Goal: Transaction & Acquisition: Book appointment/travel/reservation

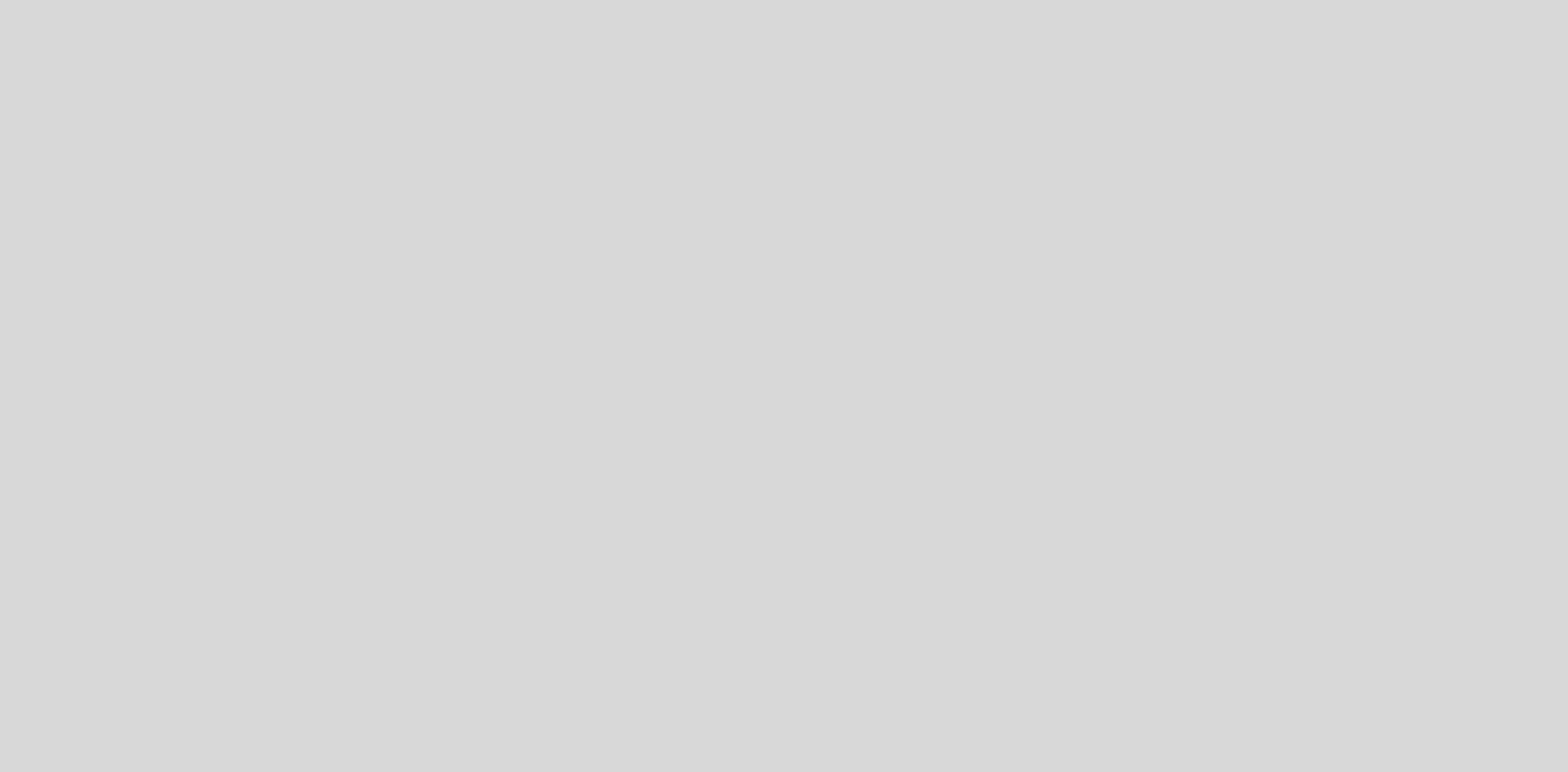
select select "es"
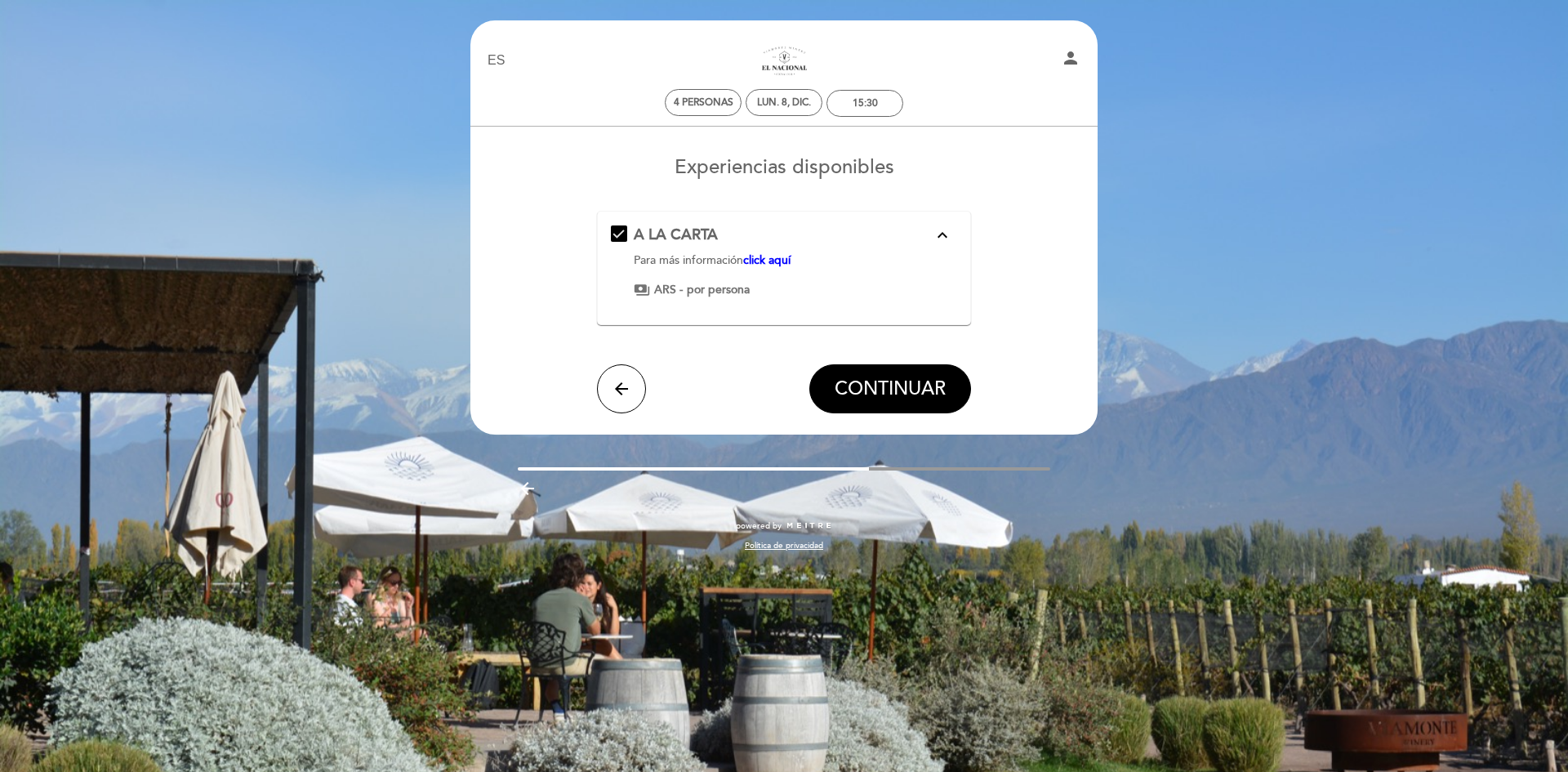
click at [910, 237] on div "A LA CARTA expand_less" at bounding box center [784, 235] width 300 height 22
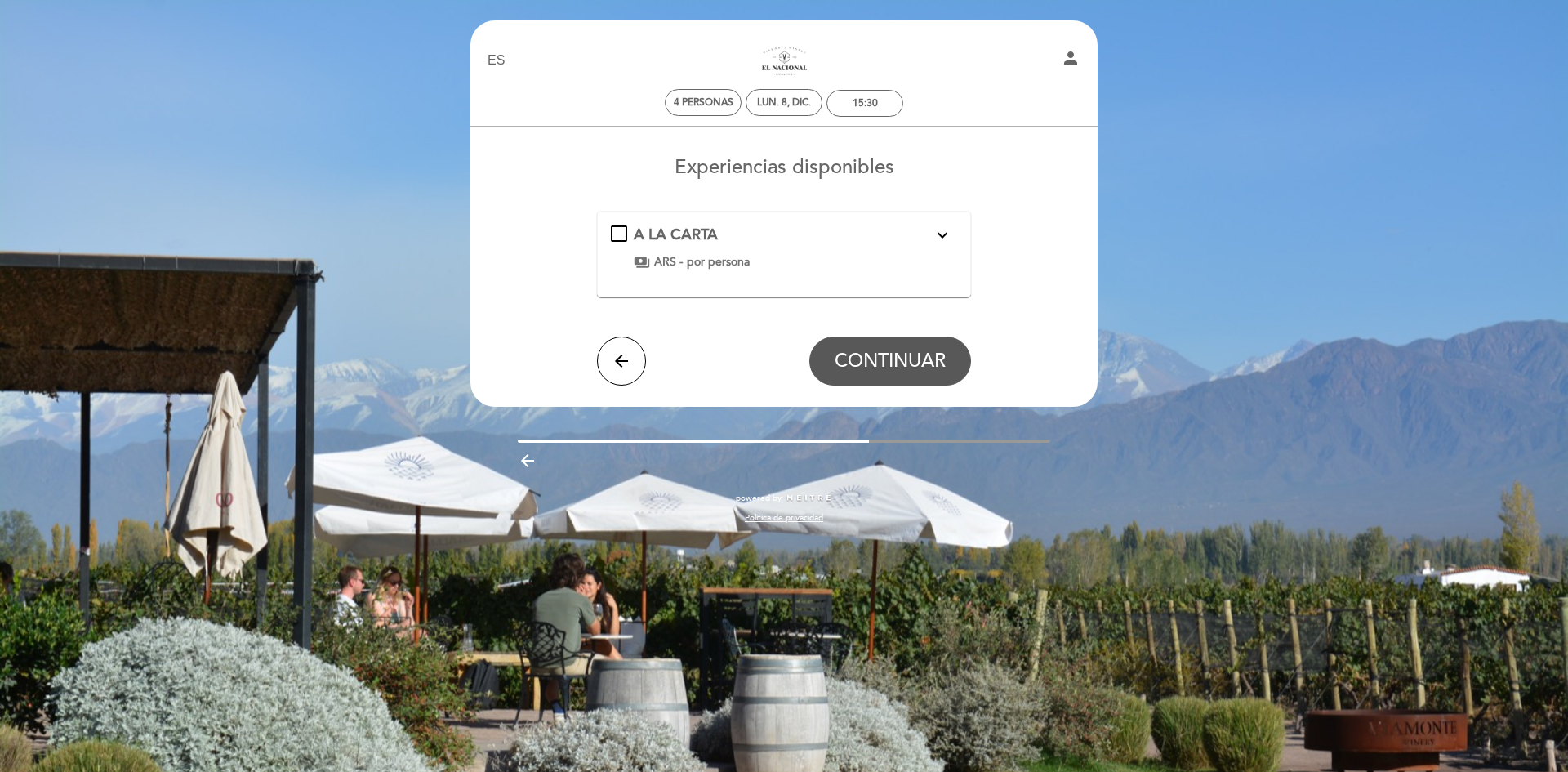
click at [910, 237] on div "A LA CARTA expand_more" at bounding box center [784, 235] width 300 height 22
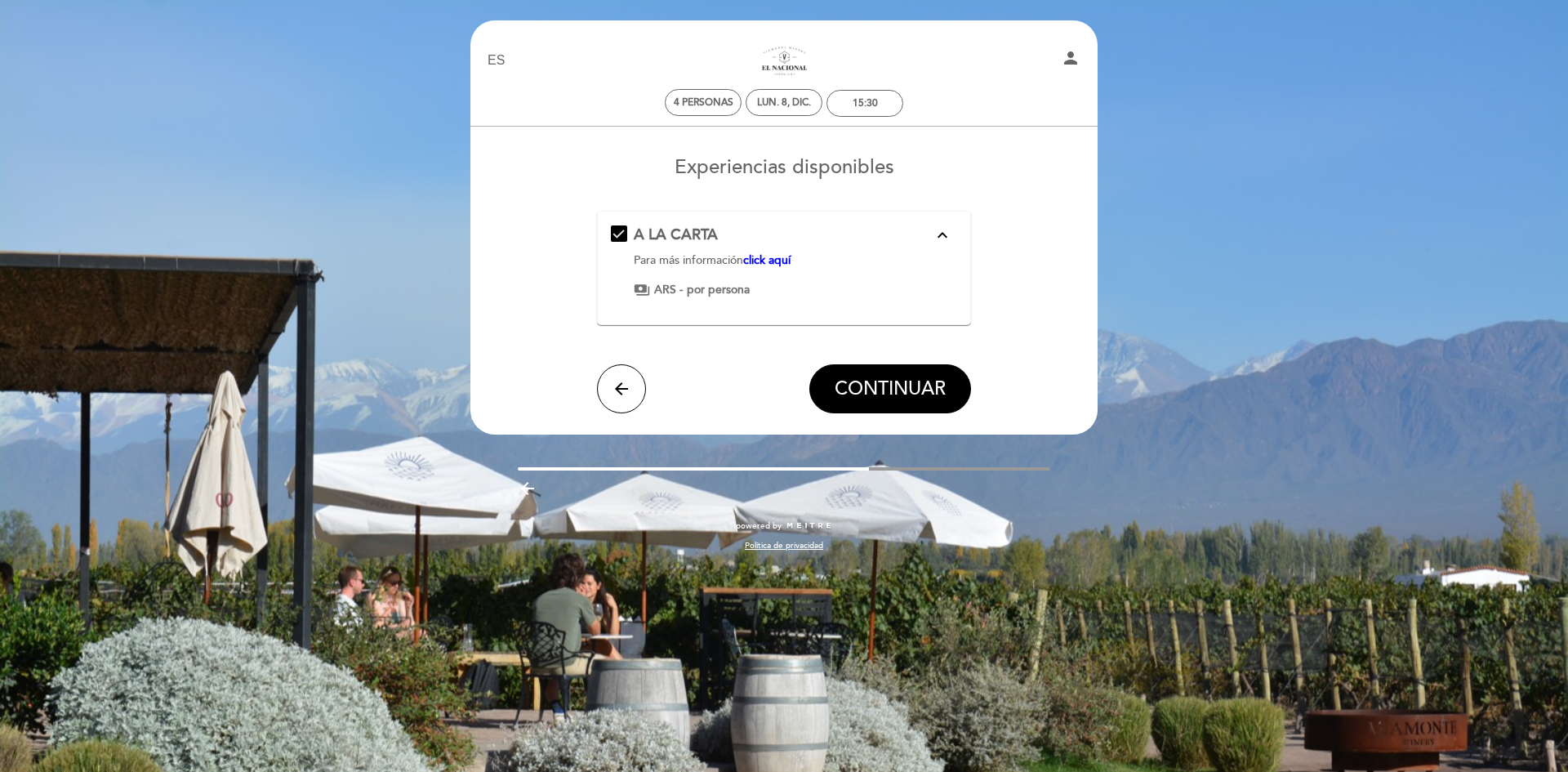
click at [766, 260] on link "click aquí" at bounding box center [766, 260] width 47 height 14
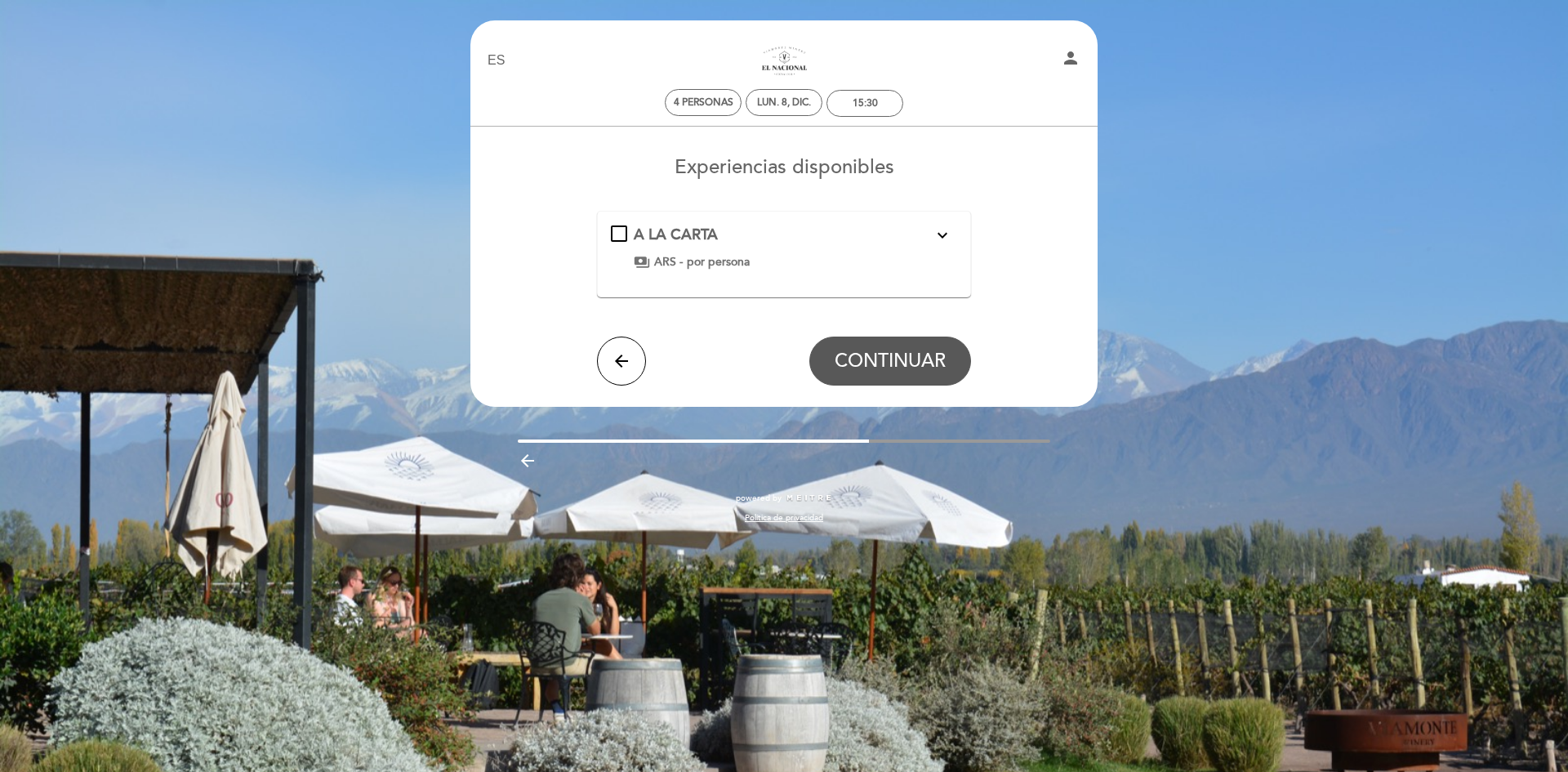
click at [617, 235] on div "A LA CARTA expand_more Para más información click aquí payments ARS - por perso…" at bounding box center [784, 247] width 347 height 46
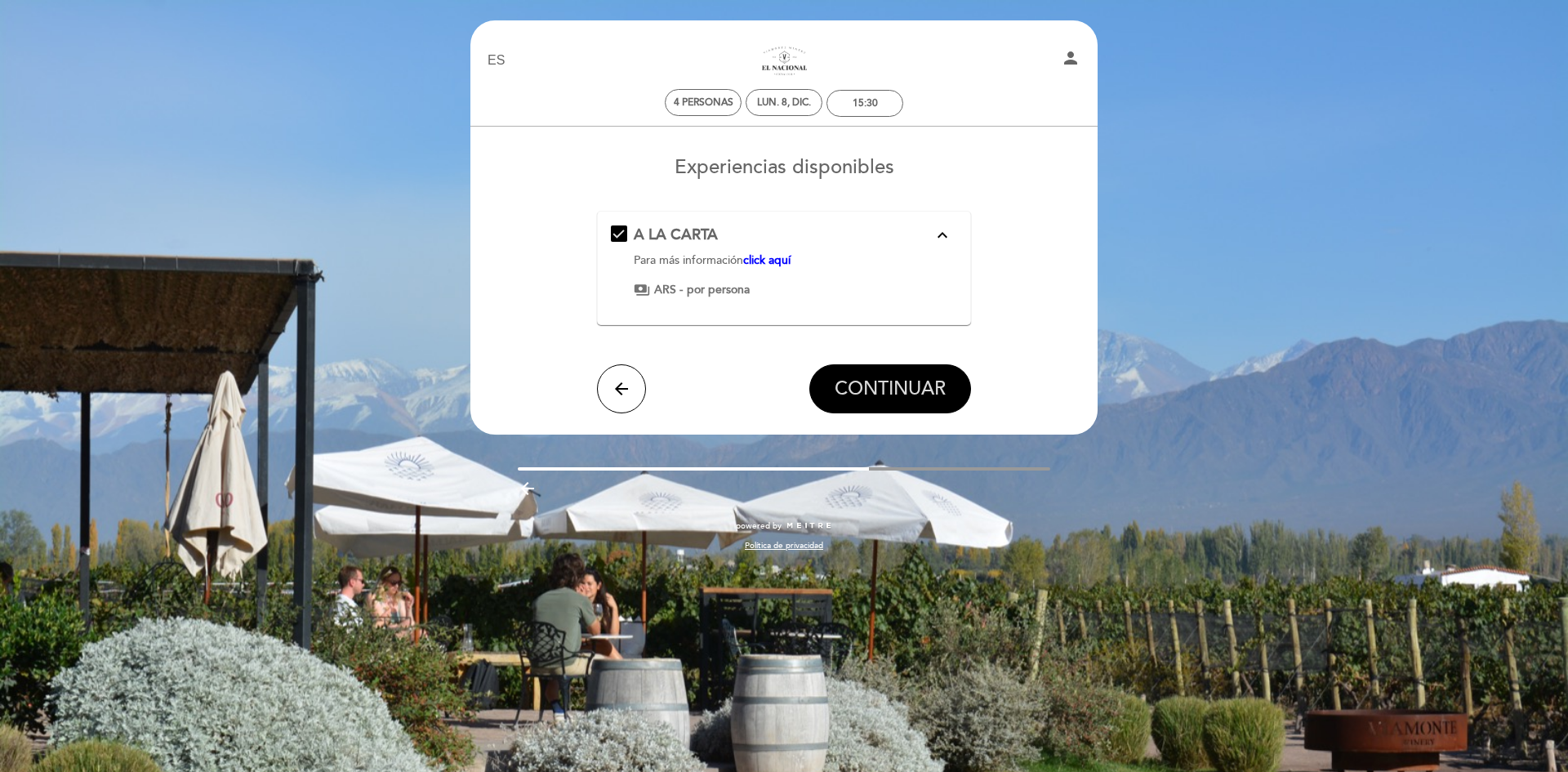
click at [892, 385] on span "CONTINUAR" at bounding box center [889, 389] width 111 height 23
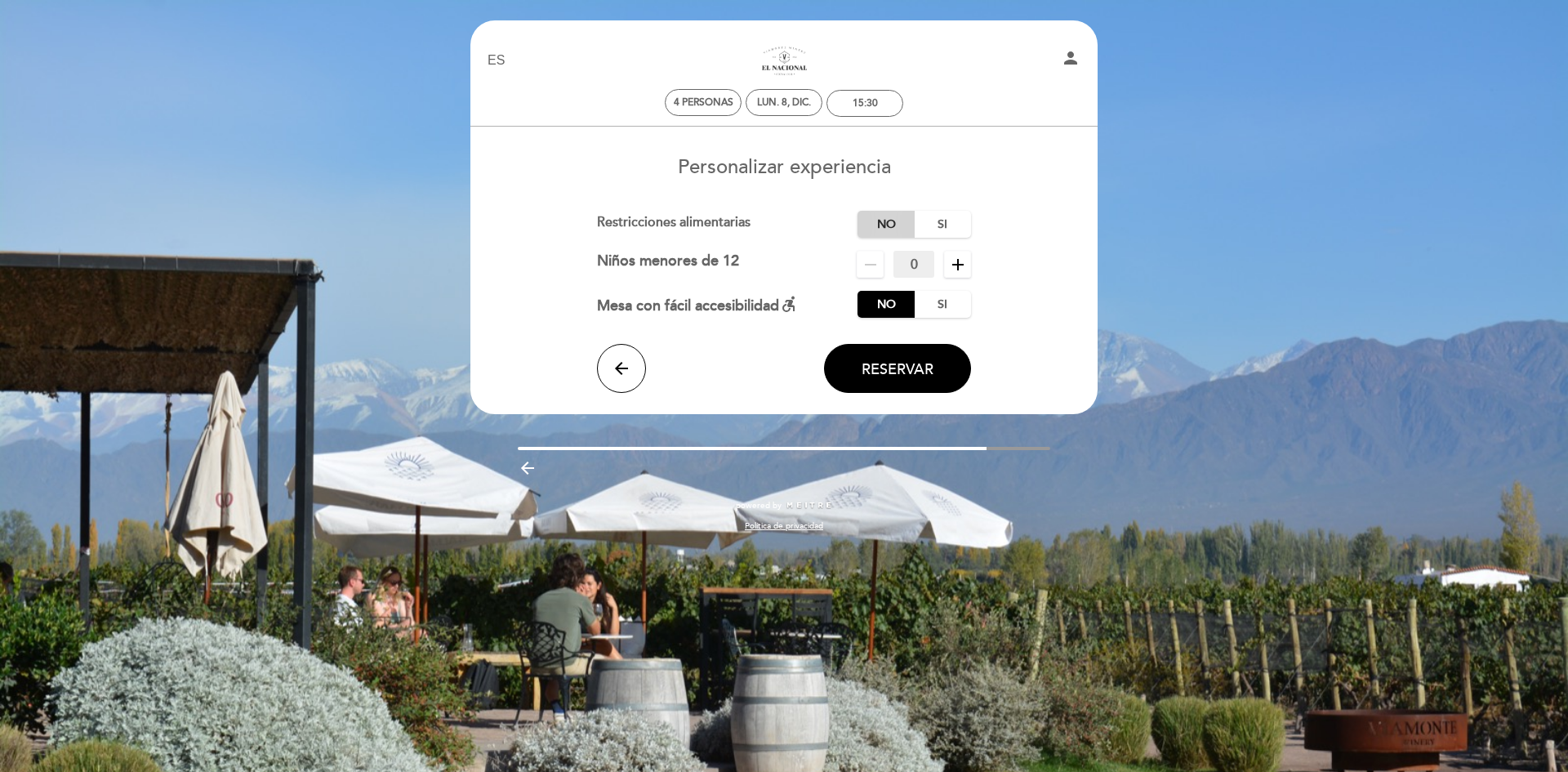
click at [890, 222] on label "No" at bounding box center [886, 224] width 57 height 27
click at [916, 364] on span "Reservar" at bounding box center [896, 369] width 71 height 18
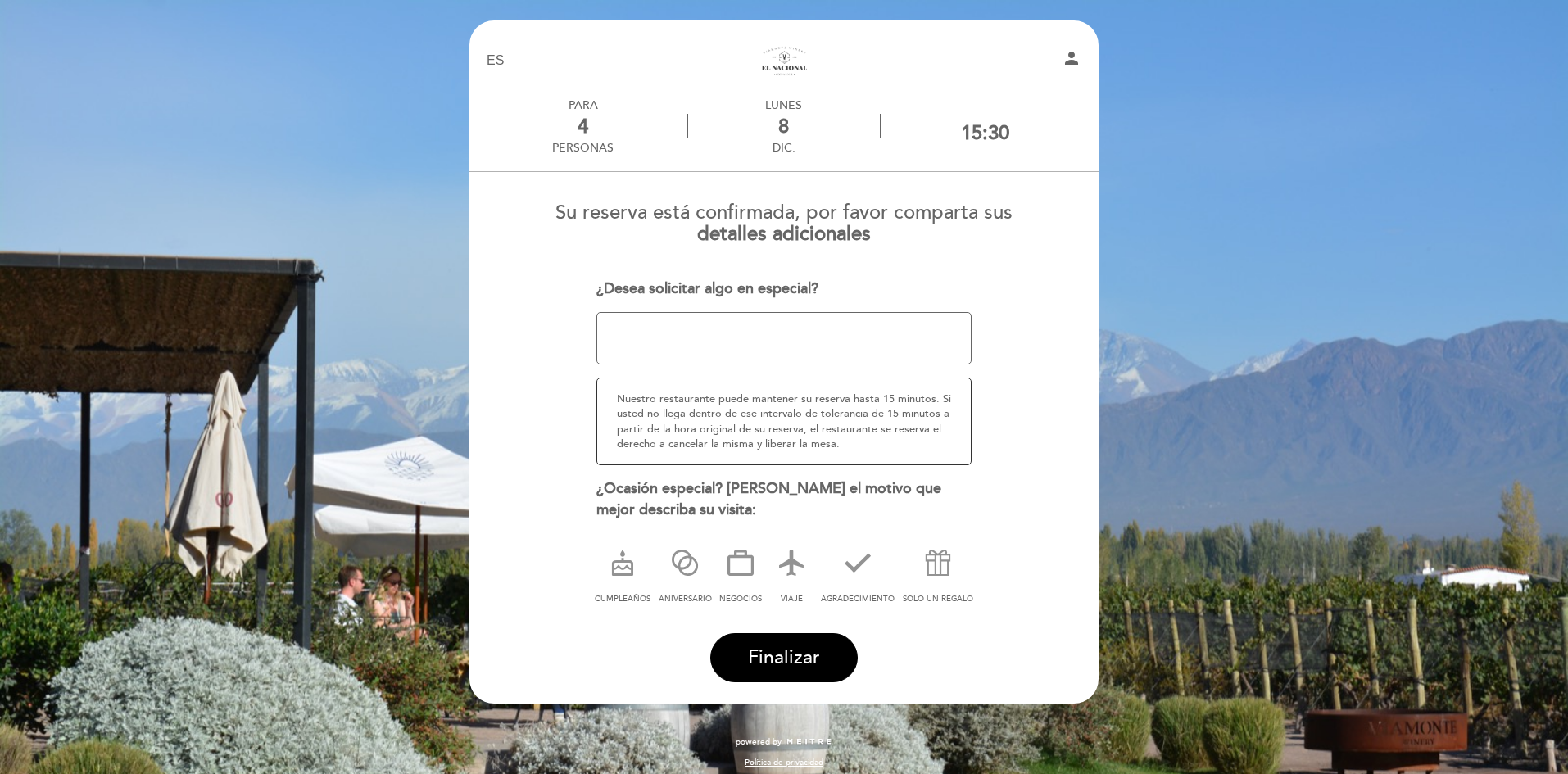
click at [795, 135] on div "8" at bounding box center [784, 127] width 191 height 24
